Goal: Task Accomplishment & Management: Manage account settings

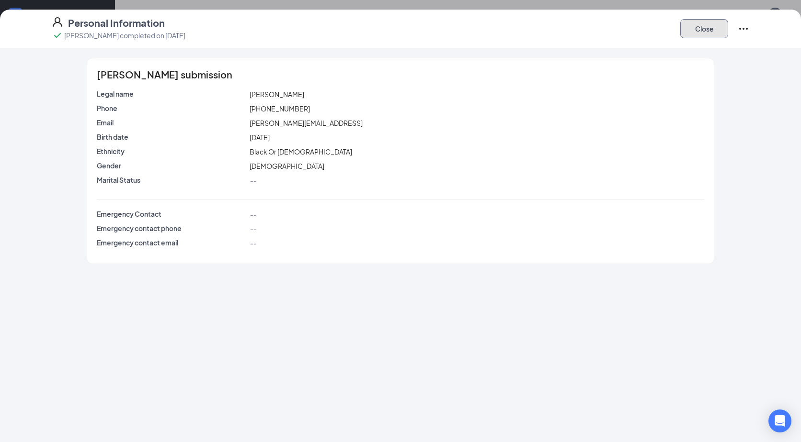
click at [709, 34] on button "Close" at bounding box center [704, 28] width 48 height 19
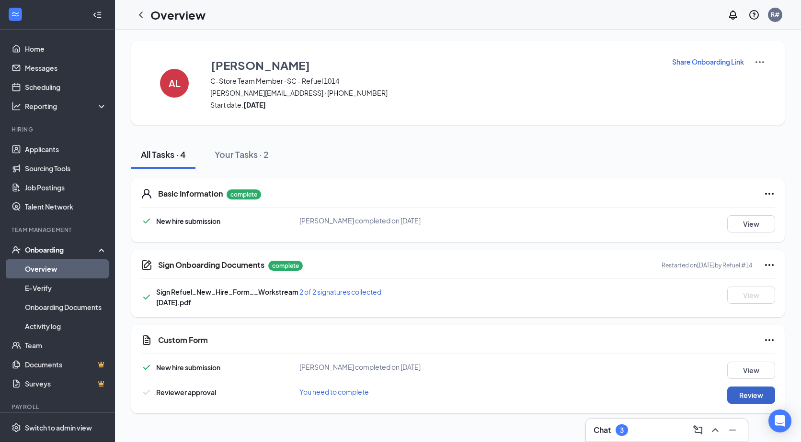
click at [754, 395] on button "Review" at bounding box center [751, 395] width 48 height 17
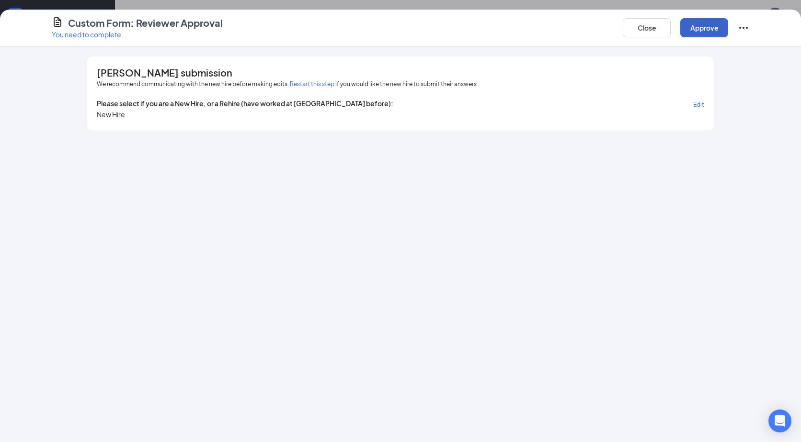
click at [716, 23] on button "Approve" at bounding box center [704, 27] width 48 height 19
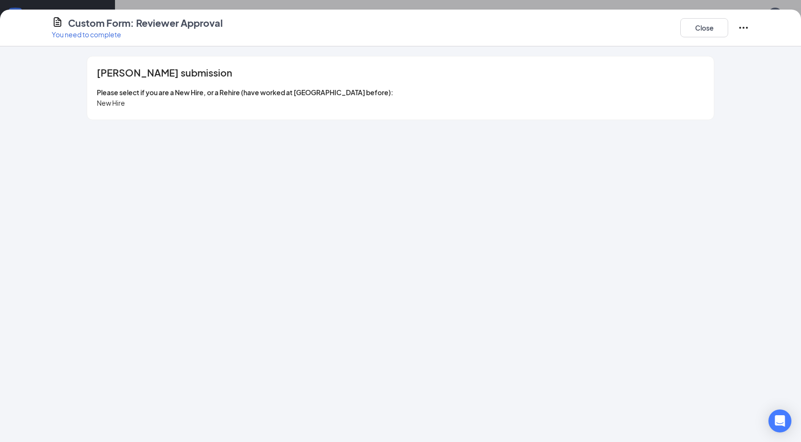
click at [115, 102] on span "New Hire" at bounding box center [111, 103] width 28 height 9
click at [711, 32] on button "Close" at bounding box center [704, 27] width 48 height 19
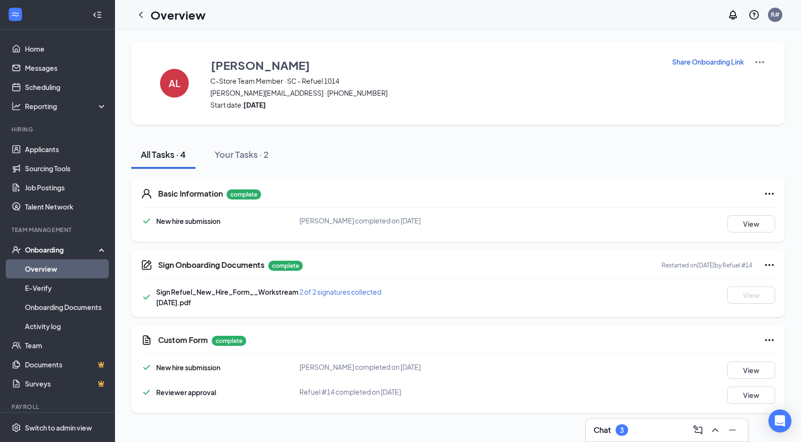
click at [43, 265] on link "Overview" at bounding box center [66, 269] width 82 height 19
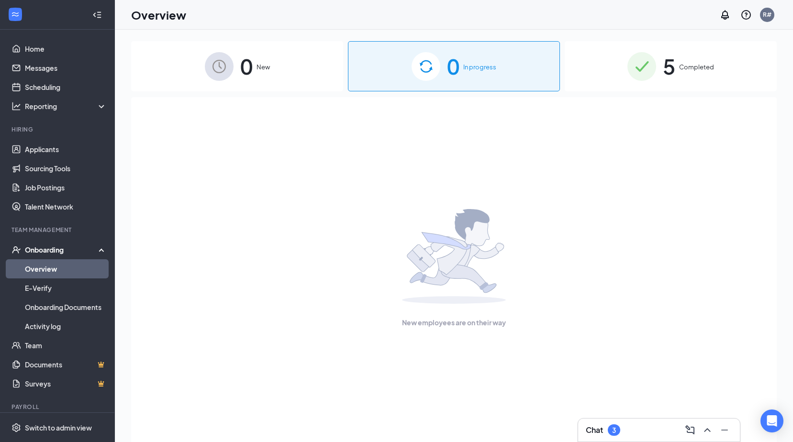
click at [658, 72] on div "5 Completed" at bounding box center [671, 66] width 212 height 50
